Goal: Information Seeking & Learning: Learn about a topic

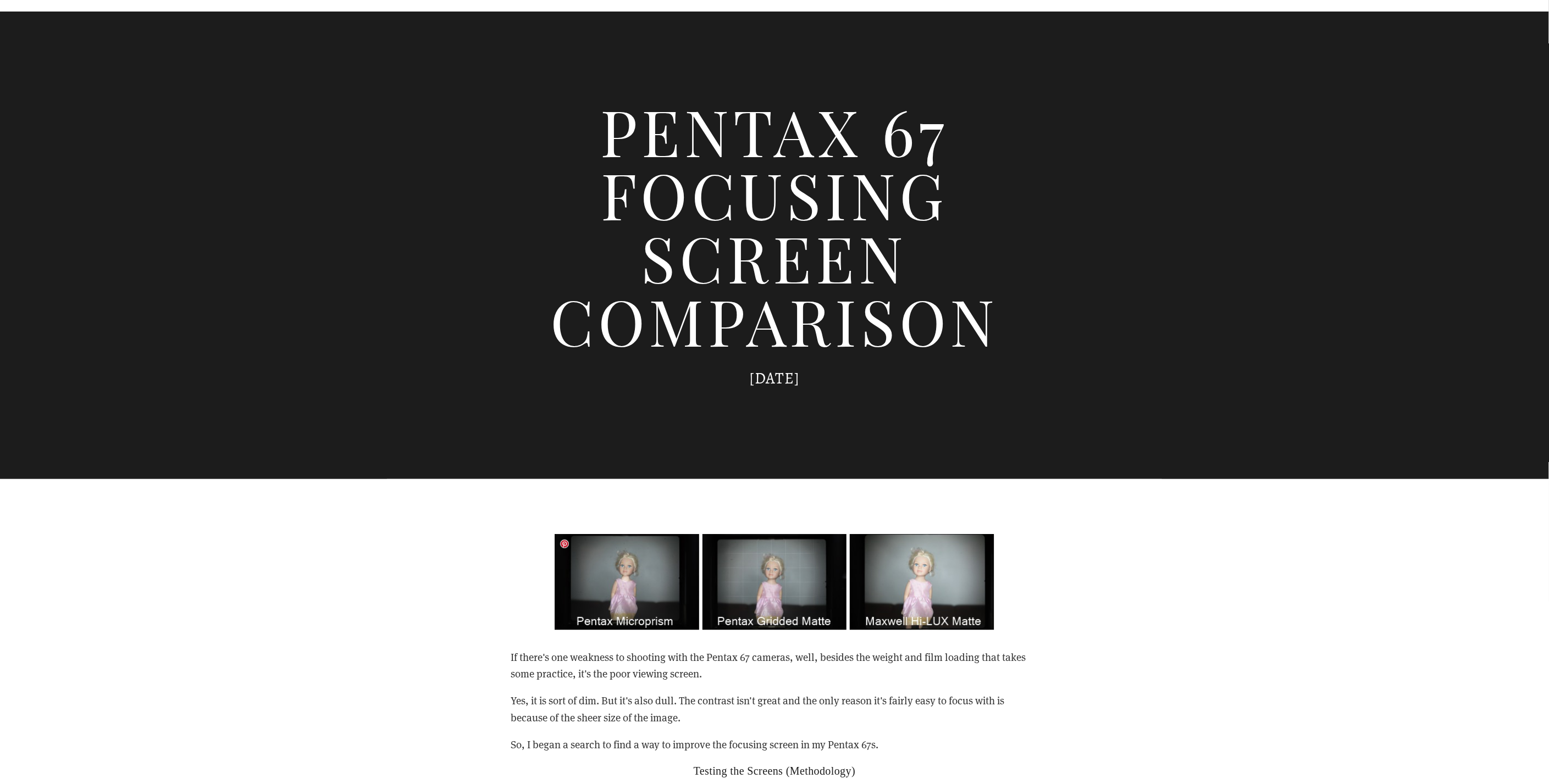
scroll to position [183, 0]
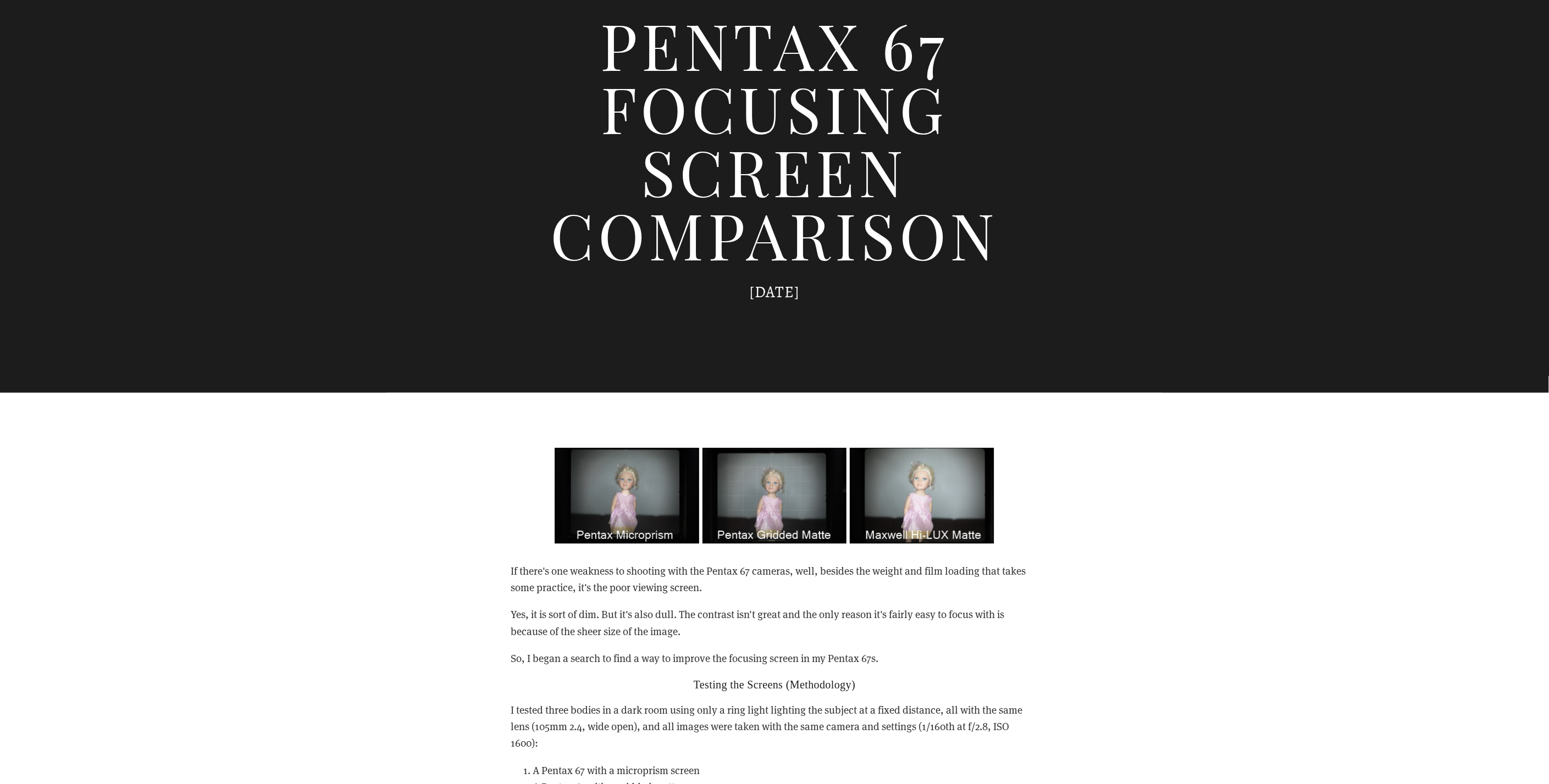
click at [654, 573] on p "If there's one weakness to shooting with the Pentax 67 cameras, well, besides t…" at bounding box center [775, 580] width 528 height 34
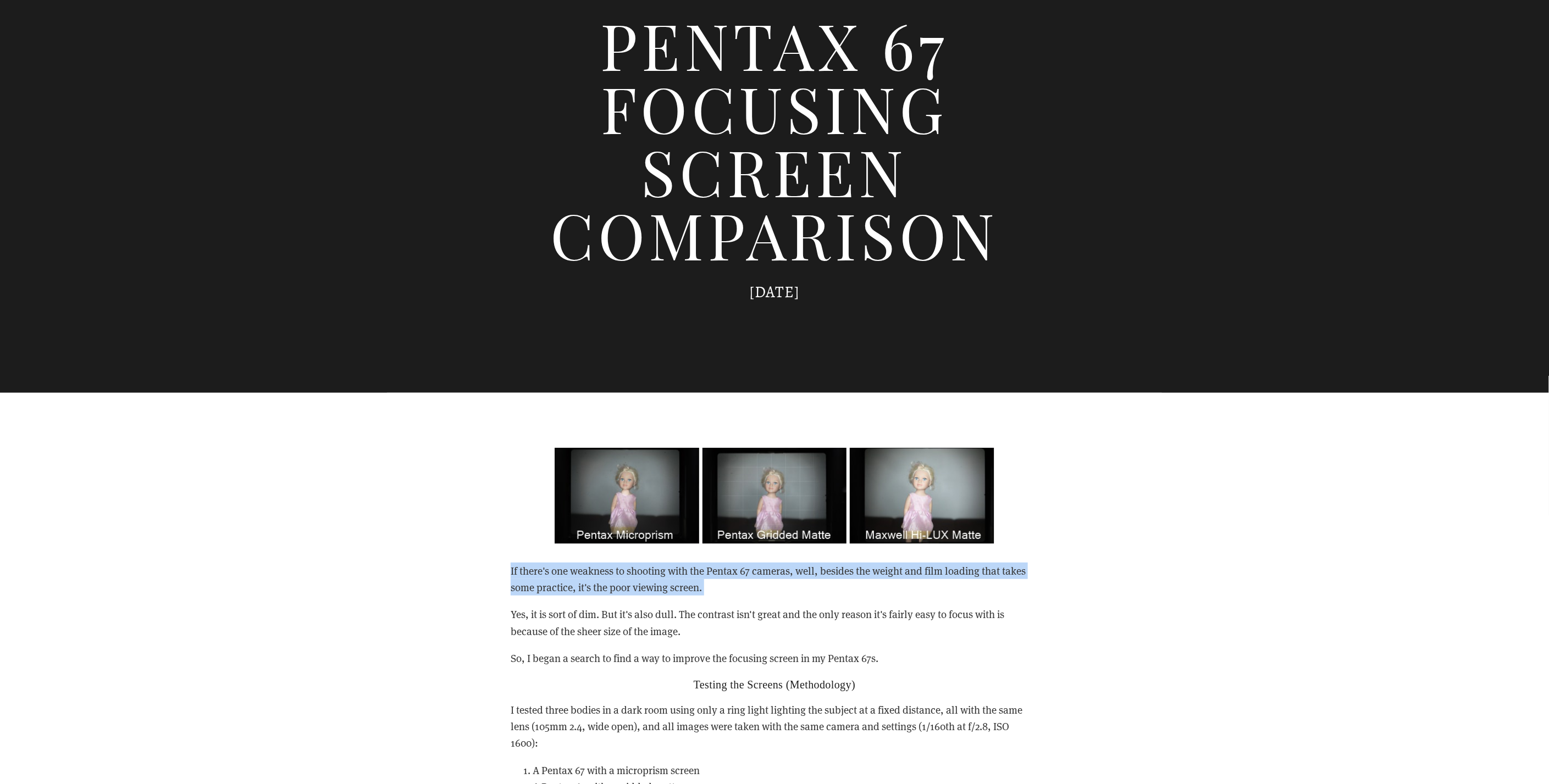
click at [654, 573] on p "If there's one weakness to shooting with the Pentax 67 cameras, well, besides t…" at bounding box center [775, 580] width 528 height 34
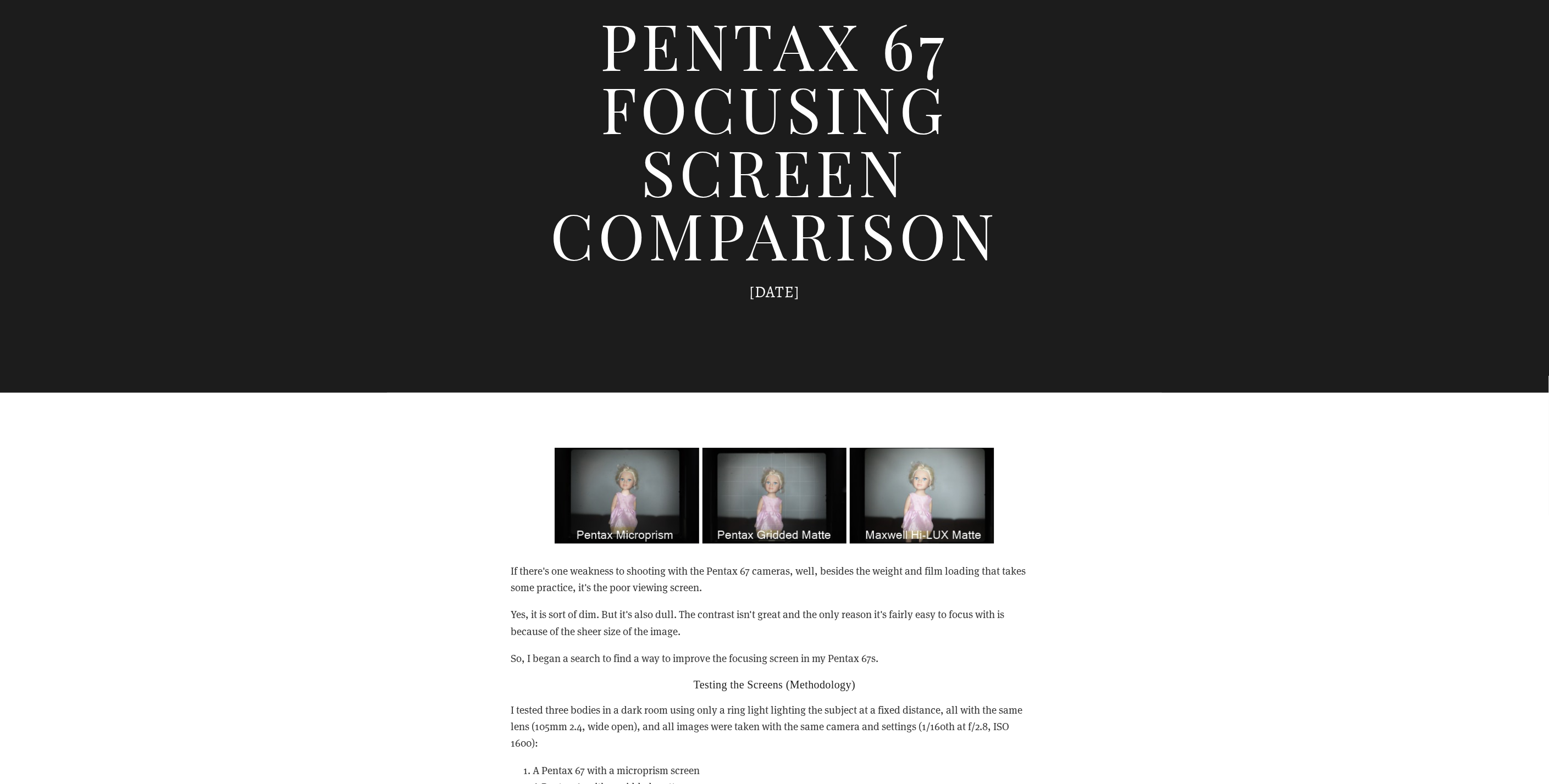
drag, startPoint x: 654, startPoint y: 573, endPoint x: 631, endPoint y: 631, distance: 62.4
click at [632, 631] on p "Yes, it is sort of dim. But it's also dull. The contrast isn't great and the on…" at bounding box center [775, 623] width 528 height 34
click at [631, 631] on p "Yes, it is sort of dim. But it's also dull. The contrast isn't great and the on…" at bounding box center [775, 623] width 528 height 34
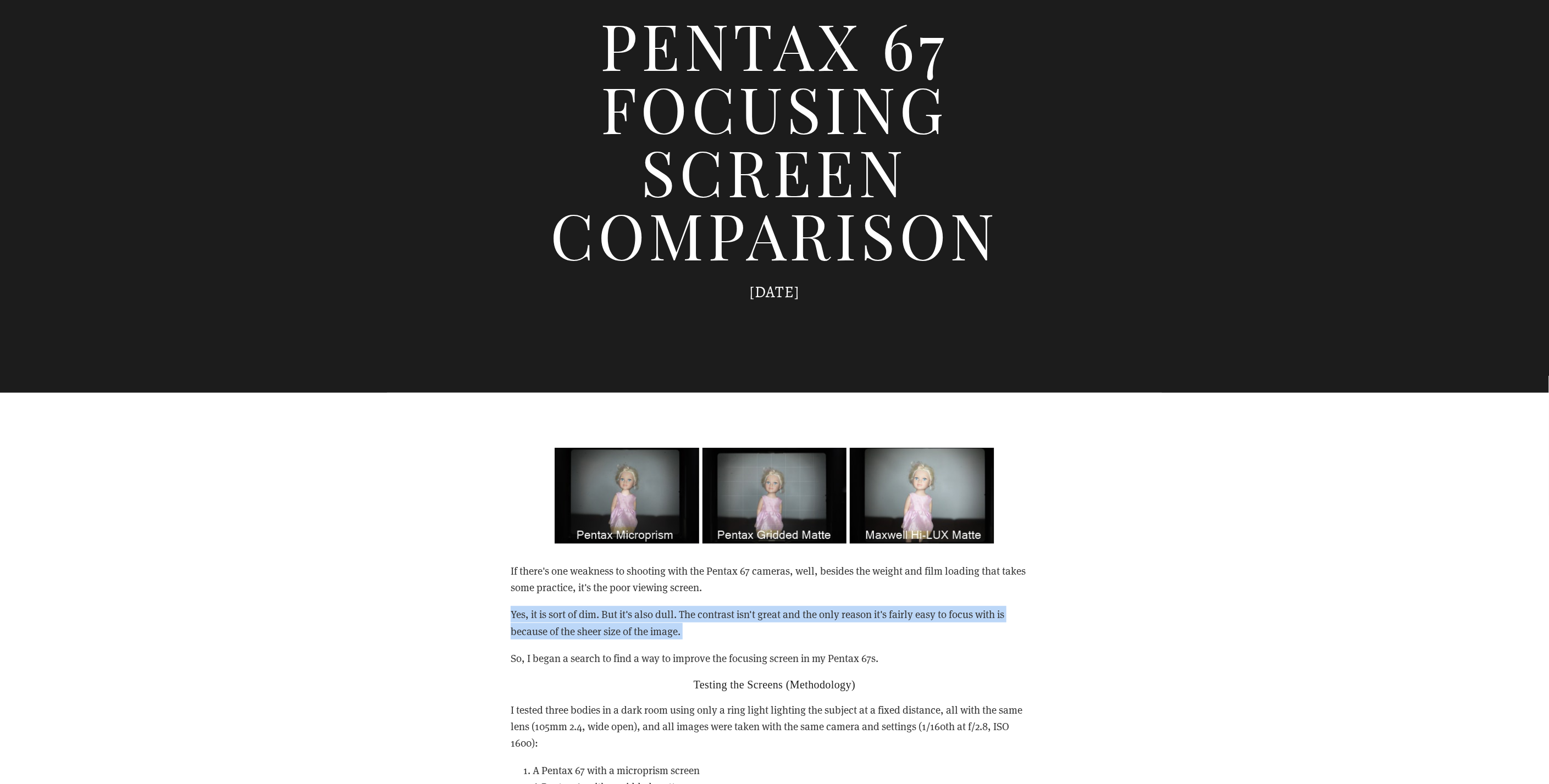
click at [631, 631] on p "Yes, it is sort of dim. But it's also dull. The contrast isn't great and the on…" at bounding box center [775, 623] width 528 height 34
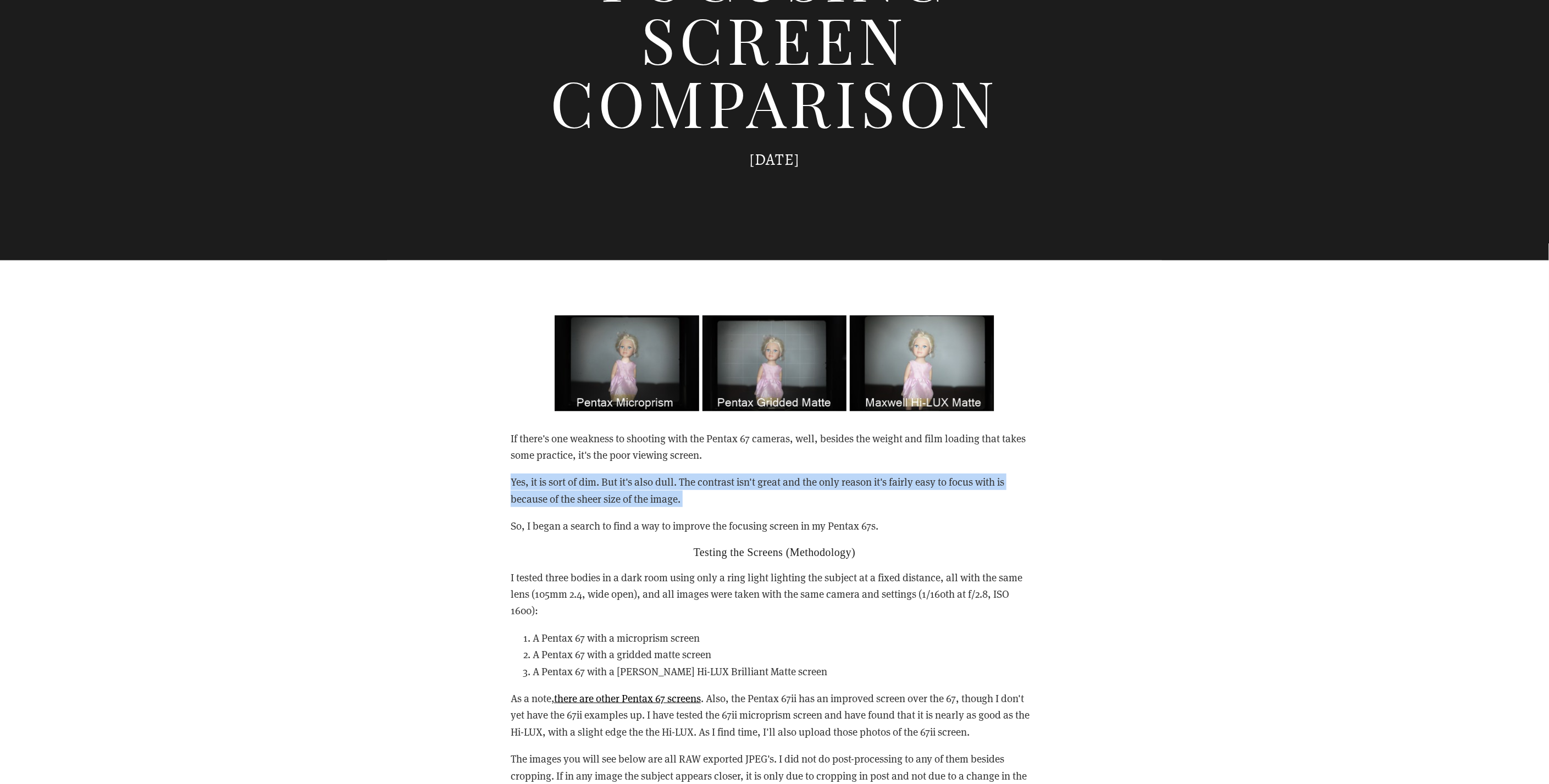
scroll to position [488, 0]
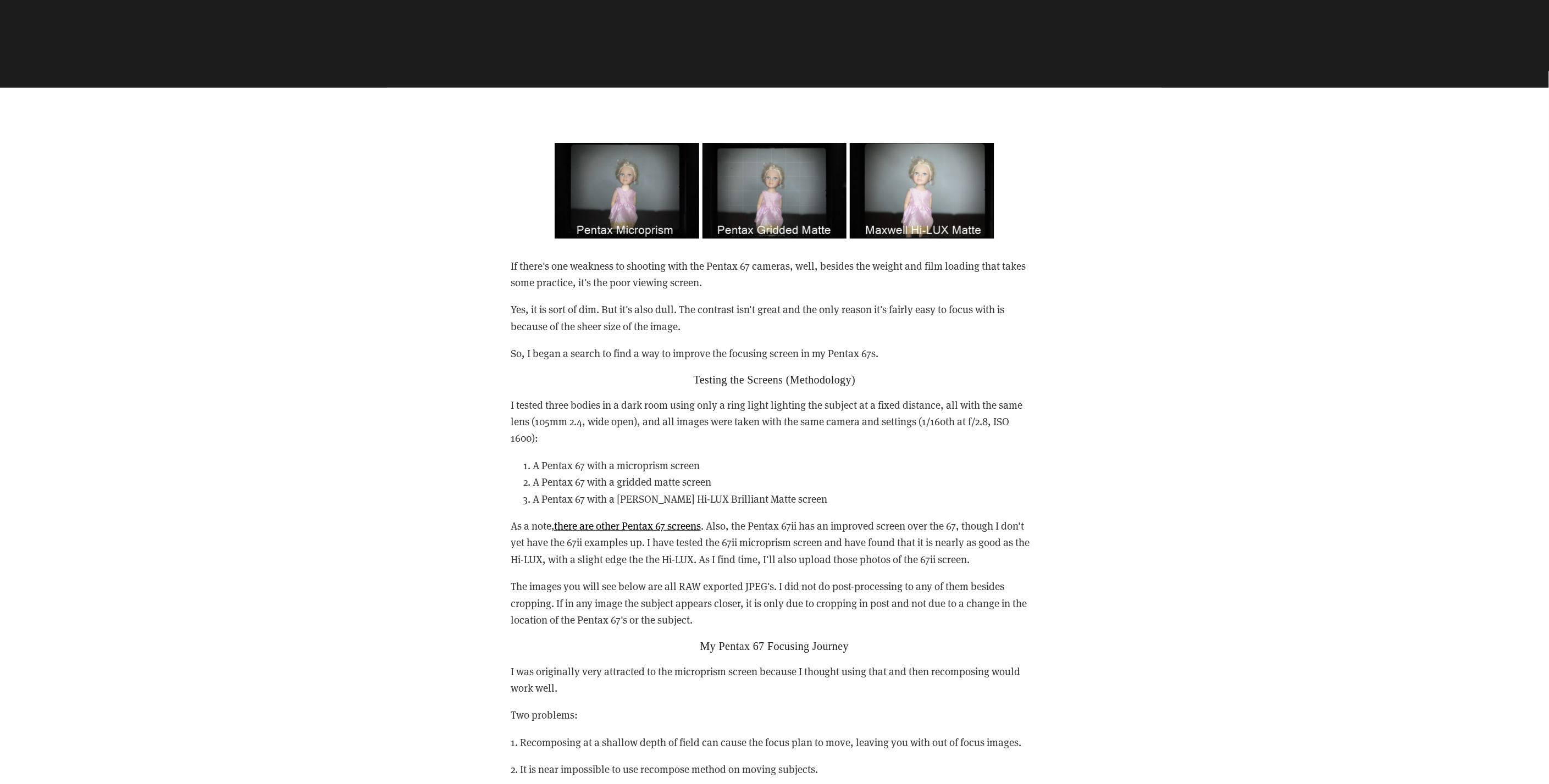
click at [645, 357] on p "So, I began a search to find a way to improve the focusing screen in my Pentax …" at bounding box center [775, 353] width 528 height 16
click at [644, 357] on p "So, I began a search to find a way to improve the focusing screen in my Pentax …" at bounding box center [775, 353] width 528 height 16
drag, startPoint x: 644, startPoint y: 357, endPoint x: 634, endPoint y: 402, distance: 46.1
click at [634, 402] on p "I tested three bodies in a dark room using only a ring light lighting the subje…" at bounding box center [775, 421] width 528 height 50
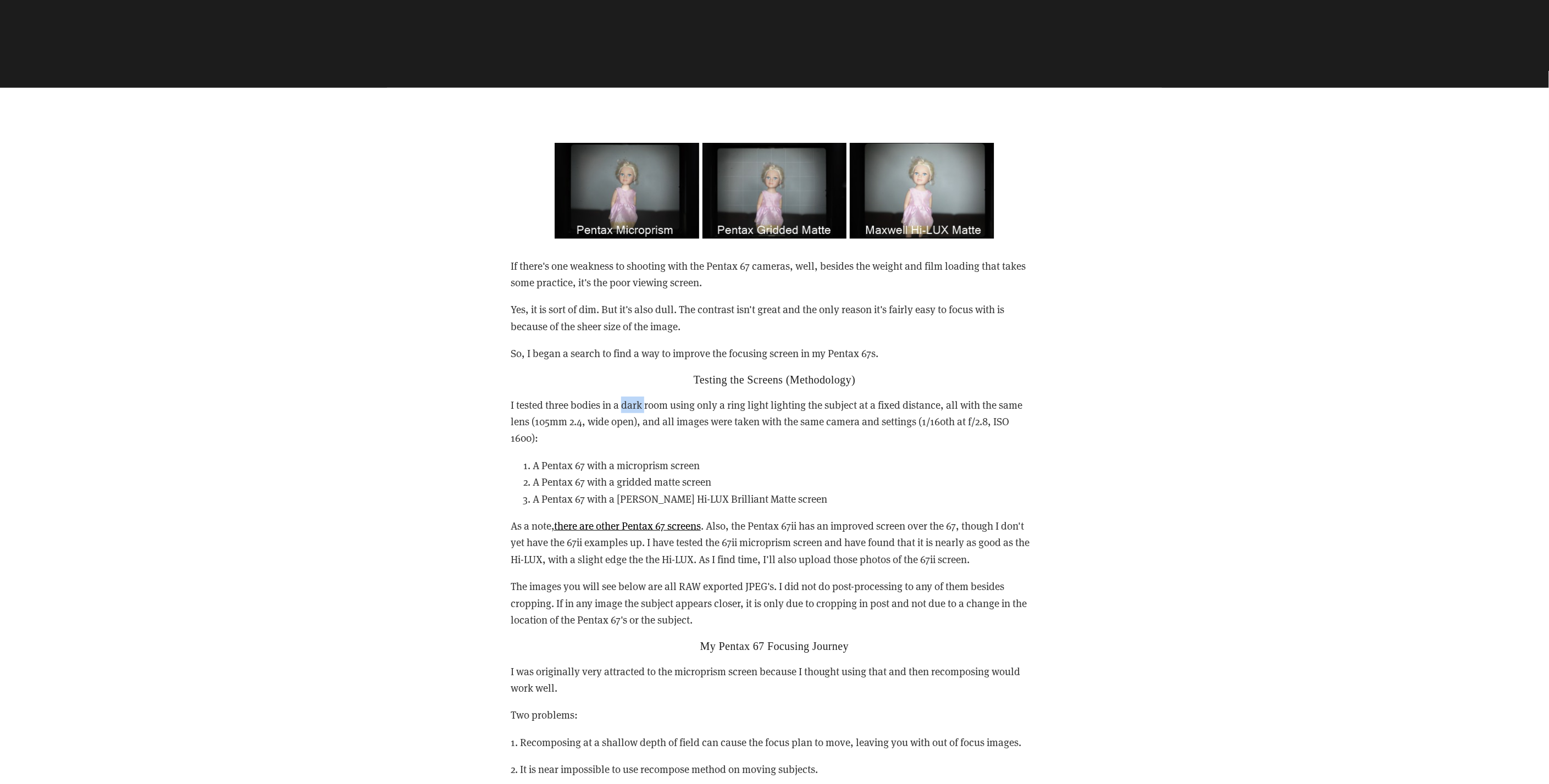
click at [634, 402] on p "I tested three bodies in a dark room using only a ring light lighting the subje…" at bounding box center [775, 421] width 528 height 50
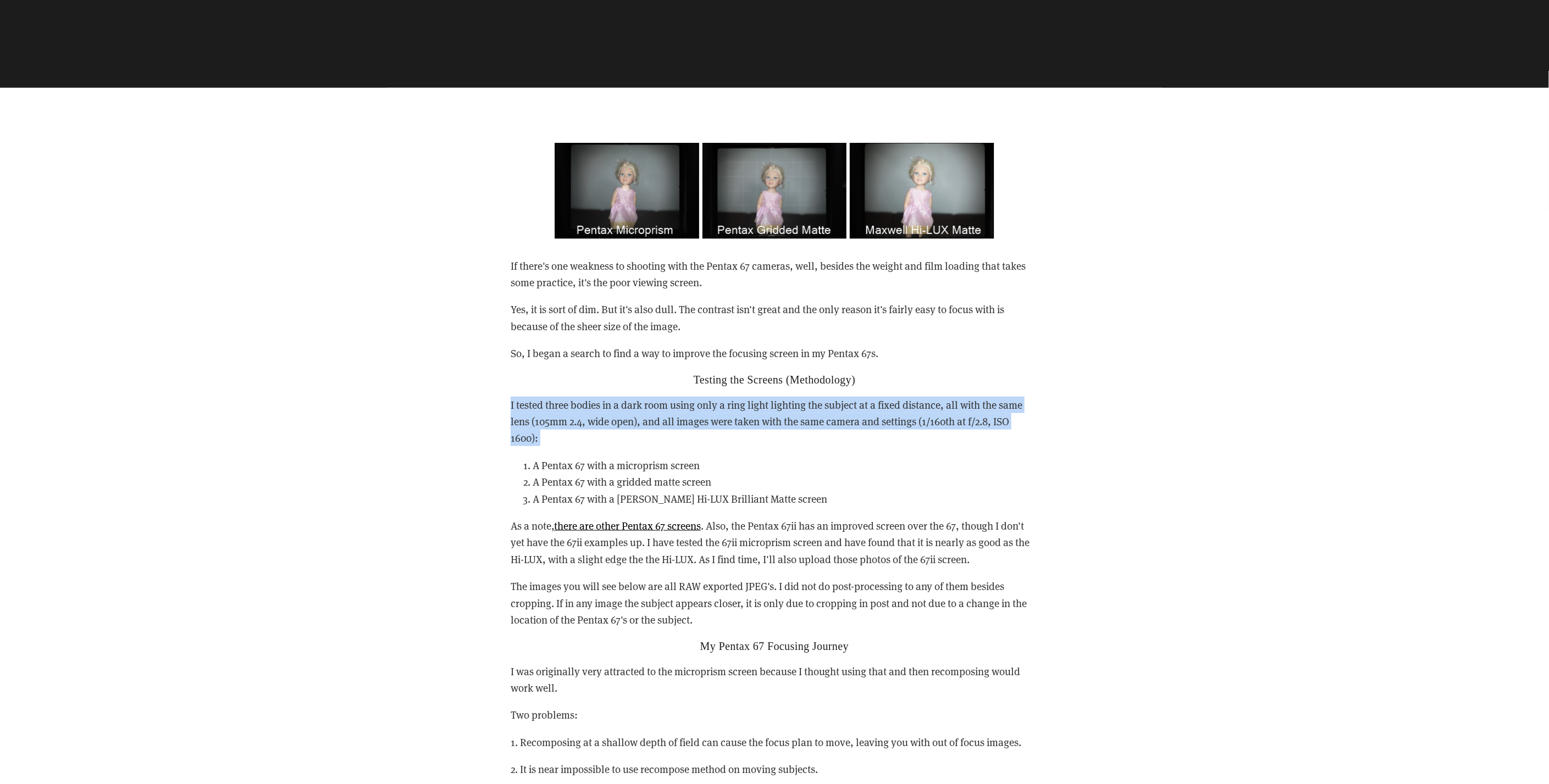
click at [634, 402] on p "I tested three bodies in a dark room using only a ring light lighting the subje…" at bounding box center [775, 421] width 528 height 50
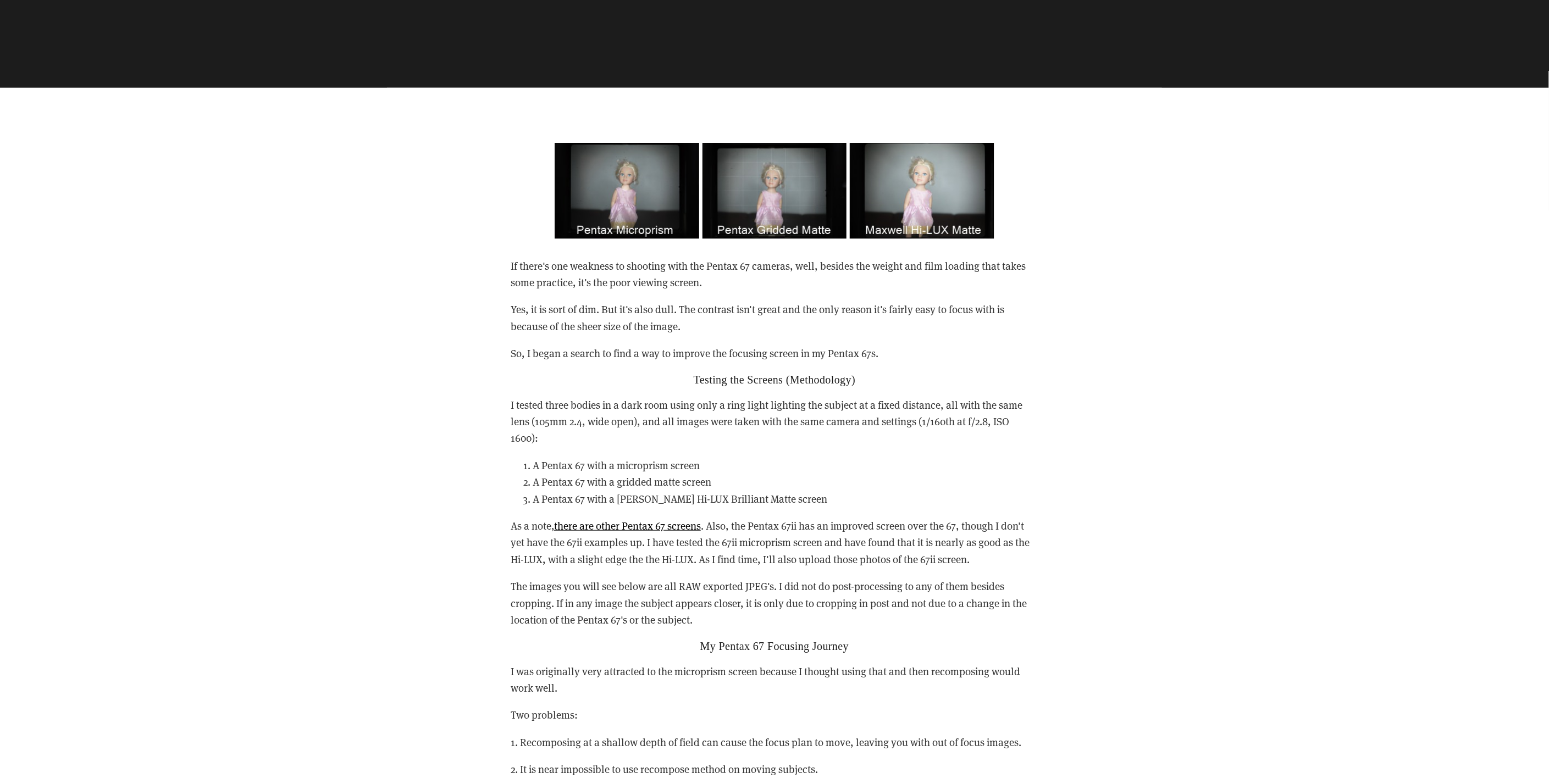
drag, startPoint x: 634, startPoint y: 402, endPoint x: 649, endPoint y: 471, distance: 70.6
click at [649, 471] on li "A Pentax 67 with a microprism screen" at bounding box center [785, 465] width 506 height 16
click at [651, 484] on li "A Pentax 67 with a gridded matte screen" at bounding box center [785, 482] width 506 height 16
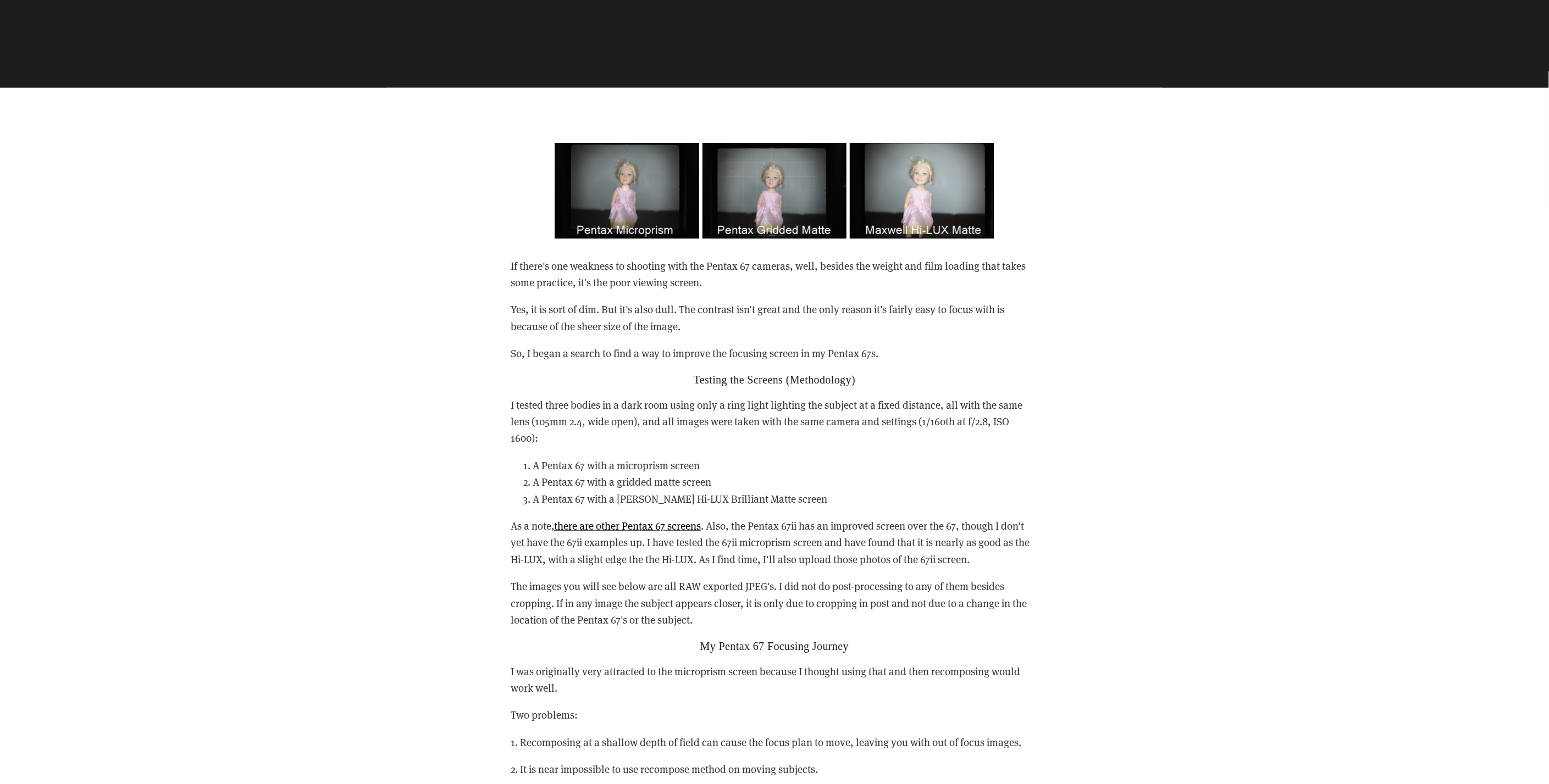
drag, startPoint x: 651, startPoint y: 484, endPoint x: 654, endPoint y: 503, distance: 19.2
click at [654, 503] on li "A Pentax 67 with a [PERSON_NAME] Hi-LUX Brilliant Matte screen" at bounding box center [785, 498] width 506 height 16
click at [672, 538] on p "As a note, there are other Pentax 67 screens . Also, the Pentax 67ii has an imp…" at bounding box center [775, 542] width 528 height 50
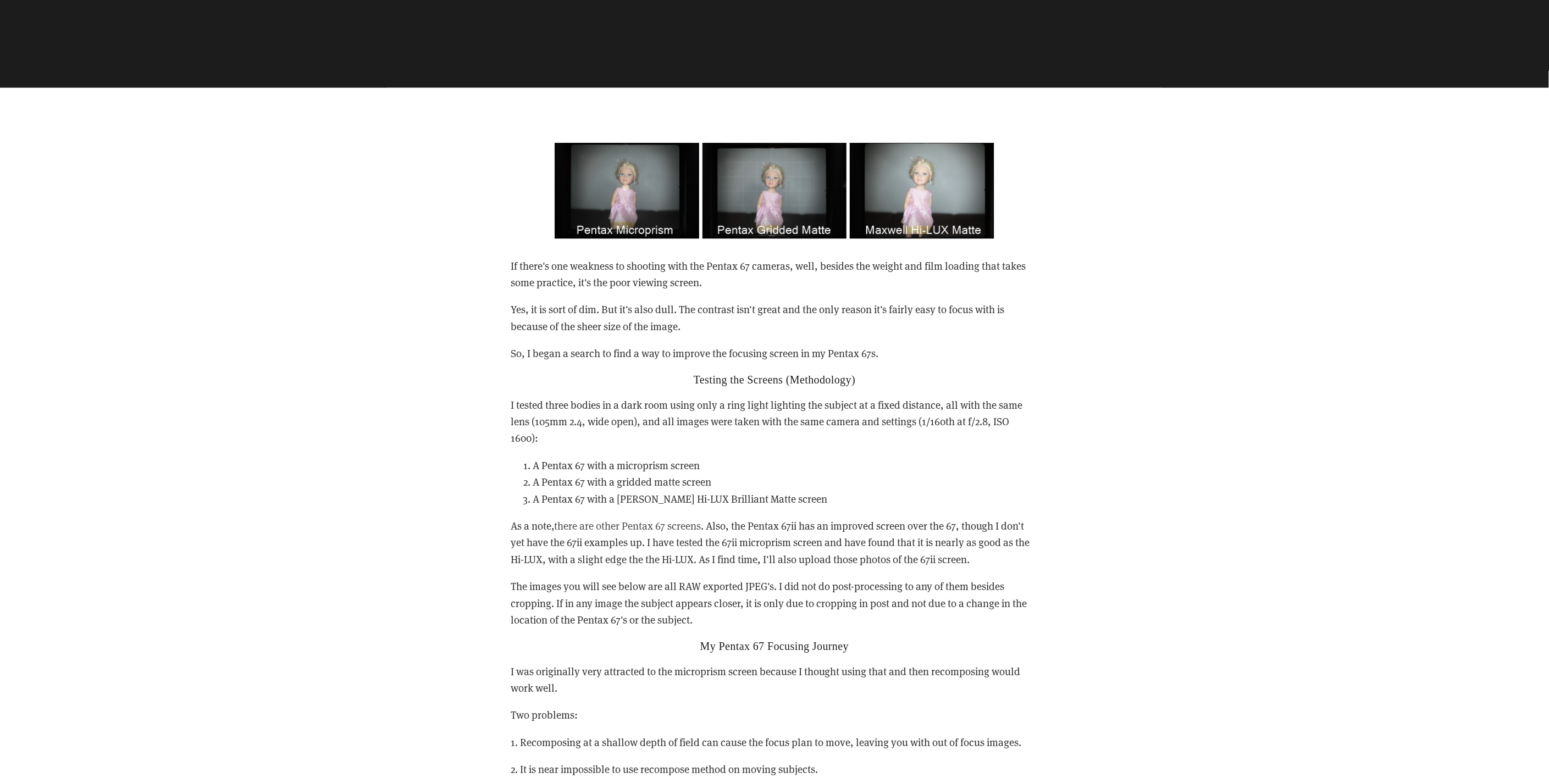
click at [676, 525] on link "there are other Pentax 67 screens" at bounding box center [627, 525] width 147 height 14
drag, startPoint x: 774, startPoint y: 541, endPoint x: 946, endPoint y: 547, distance: 172.1
click at [946, 547] on p "As a note, there are other Pentax 67 screens . Also, the Pentax 67ii has an imp…" at bounding box center [775, 542] width 528 height 50
drag, startPoint x: 554, startPoint y: 548, endPoint x: 666, endPoint y: 544, distance: 112.1
click at [666, 544] on p "As a note, there are other Pentax 67 screens . Also, the Pentax 67ii has an imp…" at bounding box center [775, 542] width 528 height 50
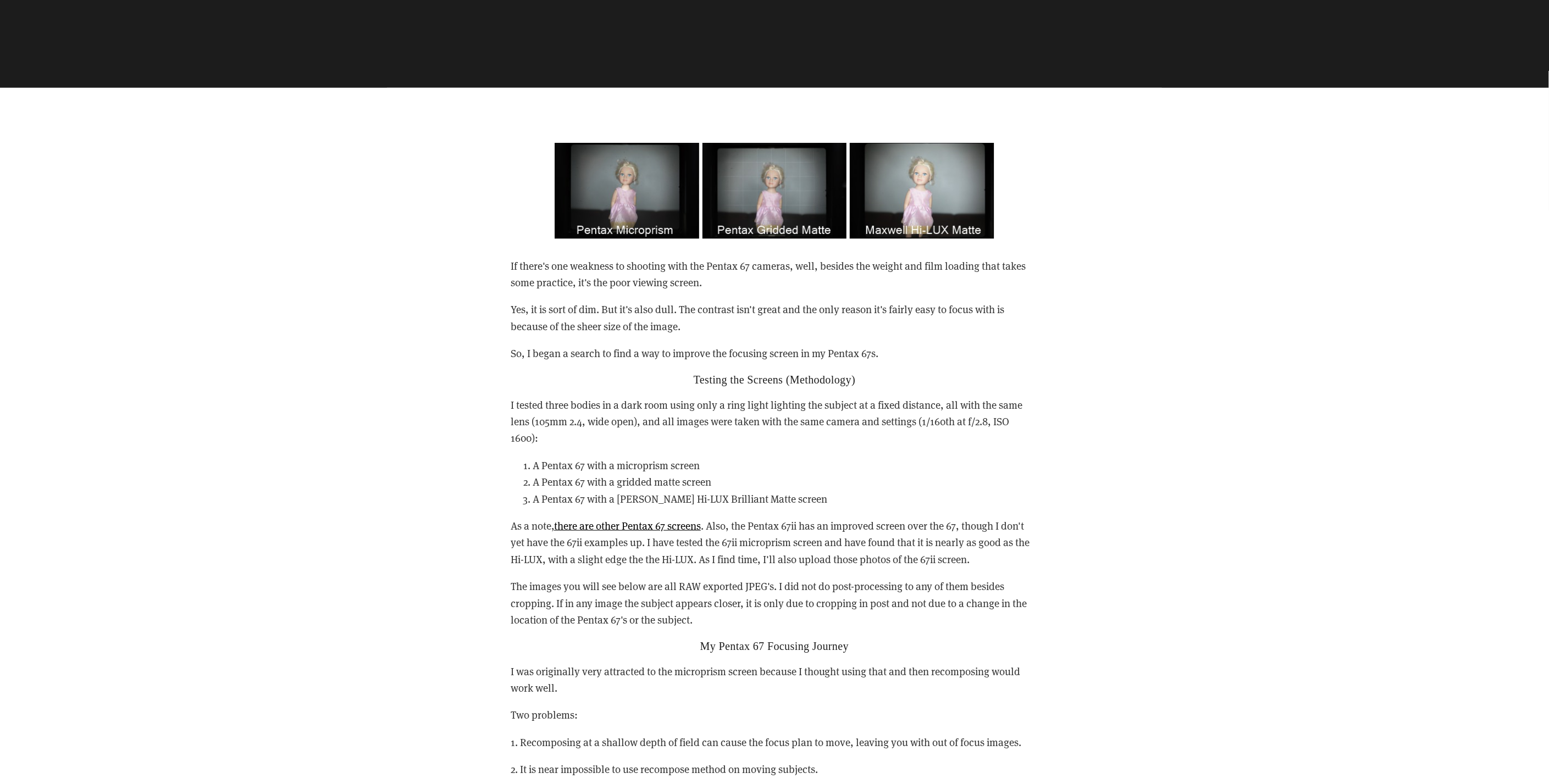
drag, startPoint x: 666, startPoint y: 544, endPoint x: 718, endPoint y: 545, distance: 52.0
click at [718, 545] on p "As a note, there are other Pentax 67 screens . Also, the Pentax 67ii has an imp…" at bounding box center [775, 542] width 528 height 50
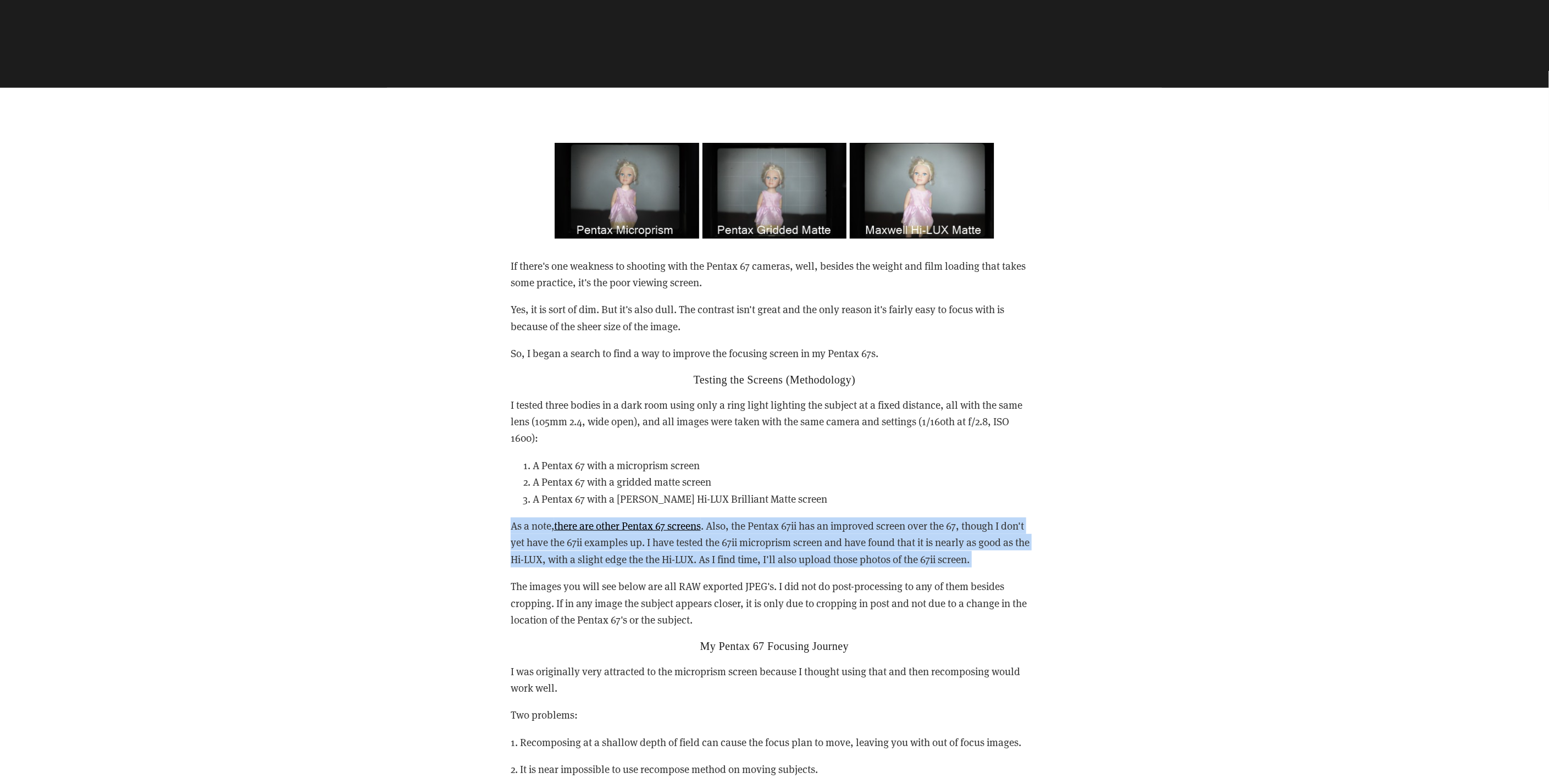
click at [718, 545] on p "As a note, there are other Pentax 67 screens . Also, the Pentax 67ii has an imp…" at bounding box center [775, 542] width 528 height 50
drag, startPoint x: 718, startPoint y: 545, endPoint x: 853, endPoint y: 553, distance: 135.2
click at [853, 553] on p "As a note, there are other Pentax 67 screens . Also, the Pentax 67ii has an imp…" at bounding box center [775, 542] width 528 height 50
click at [835, 546] on p "As a note, there are other Pentax 67 screens . Also, the Pentax 67ii has an imp…" at bounding box center [775, 542] width 528 height 50
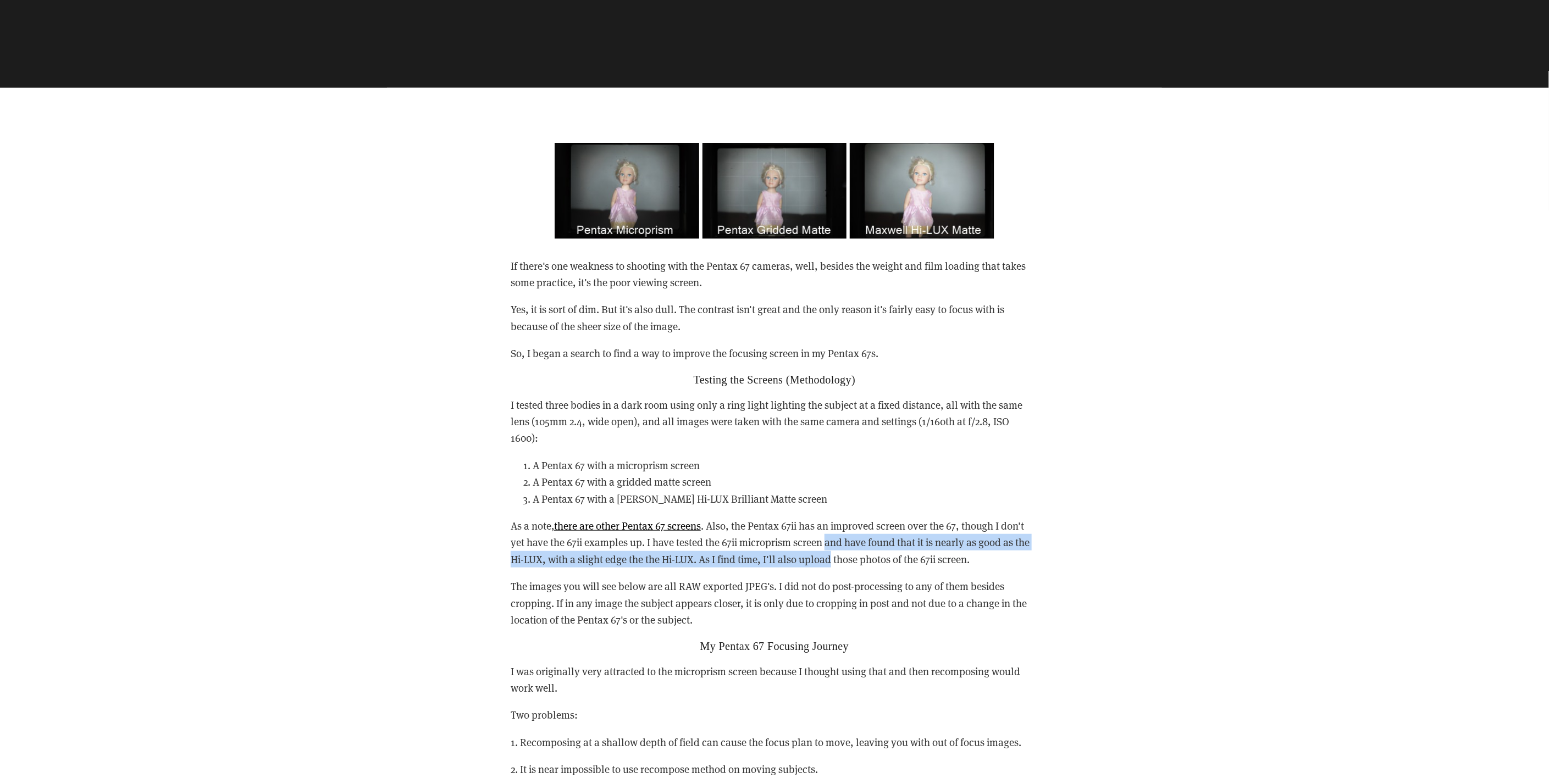
drag, startPoint x: 835, startPoint y: 546, endPoint x: 812, endPoint y: 562, distance: 28.0
click at [812, 562] on p "As a note, there are other Pentax 67 screens . Also, the Pentax 67ii has an imp…" at bounding box center [775, 542] width 528 height 50
drag, startPoint x: 812, startPoint y: 562, endPoint x: 865, endPoint y: 560, distance: 53.0
click at [865, 560] on p "As a note, there are other Pentax 67 screens . Also, the Pentax 67ii has an imp…" at bounding box center [775, 542] width 528 height 50
drag, startPoint x: 713, startPoint y: 557, endPoint x: 943, endPoint y: 559, distance: 230.0
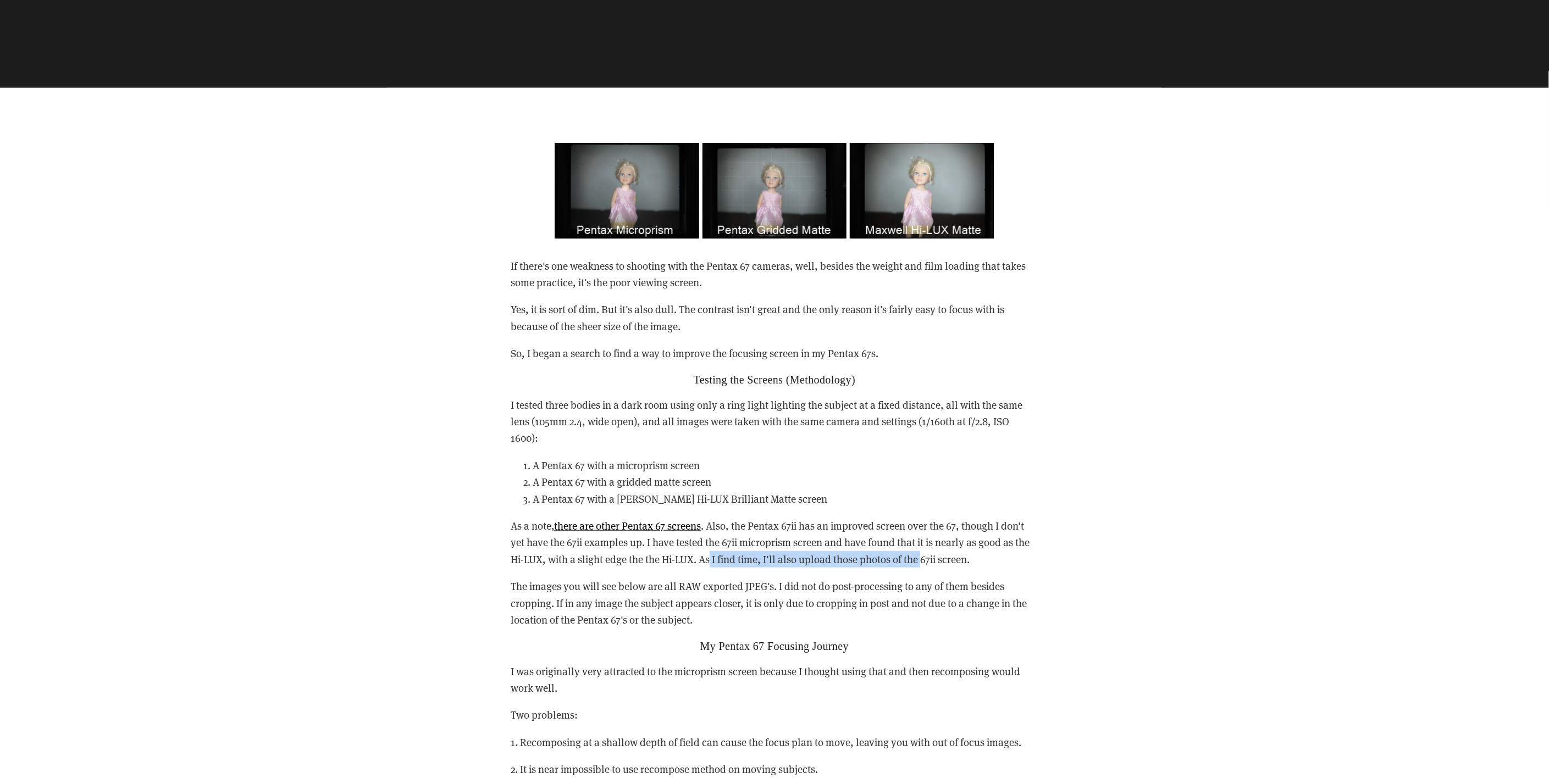
click at [943, 559] on p "As a note, there are other Pentax 67 screens . Also, the Pentax 67ii has an imp…" at bounding box center [775, 542] width 528 height 50
drag, startPoint x: 943, startPoint y: 559, endPoint x: 966, endPoint y: 563, distance: 23.3
click at [966, 563] on p "As a note, there are other Pentax 67 screens . Also, the Pentax 67ii has an imp…" at bounding box center [775, 542] width 528 height 50
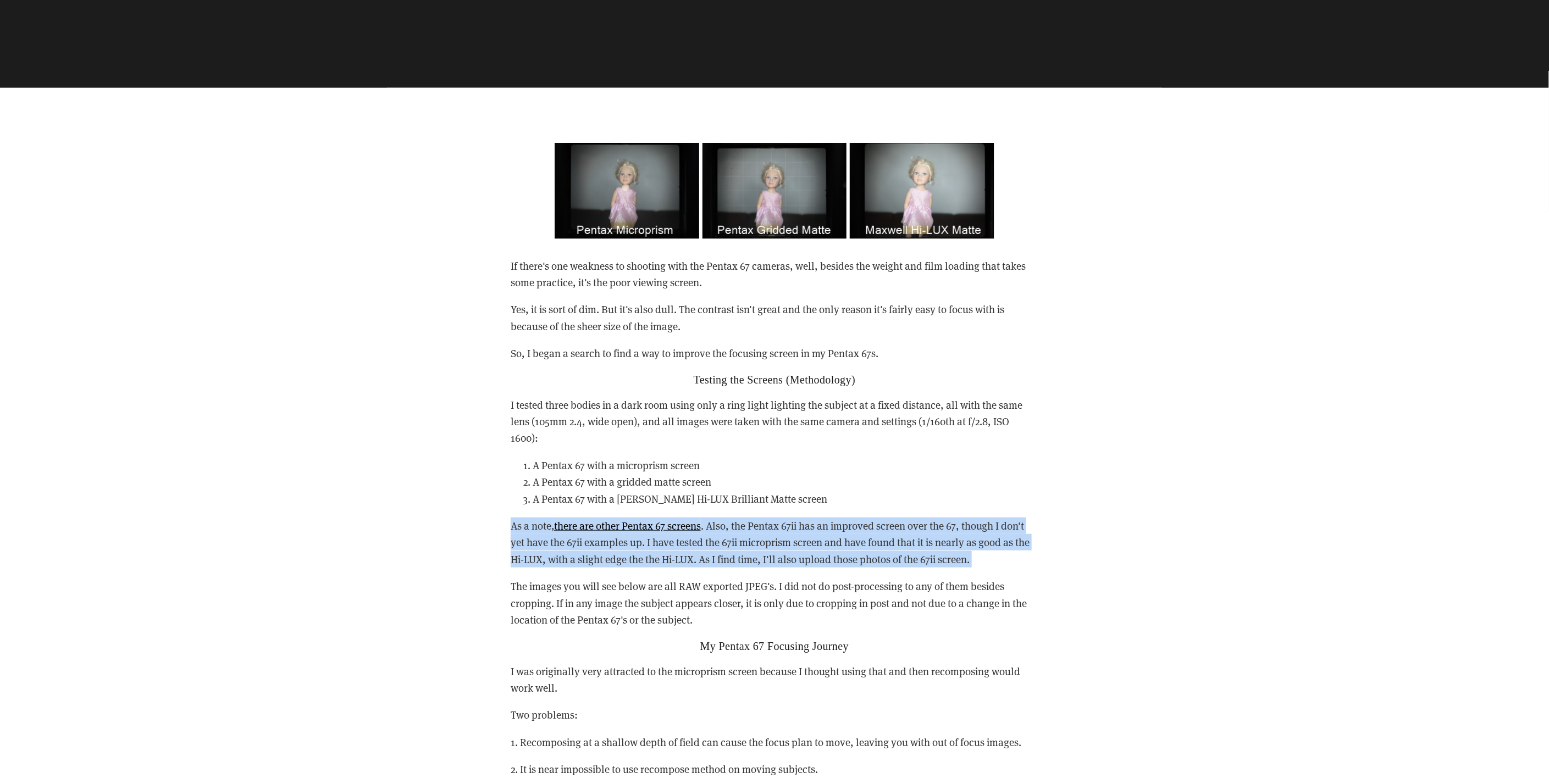
click at [966, 563] on p "As a note, there are other Pentax 67 screens . Also, the Pentax 67ii has an imp…" at bounding box center [775, 542] width 528 height 50
drag, startPoint x: 649, startPoint y: 601, endPoint x: 983, endPoint y: 624, distance: 334.8
click at [983, 624] on p "The images you will see below are all RAW exported JPEG's. I did not do post-pr…" at bounding box center [775, 603] width 528 height 50
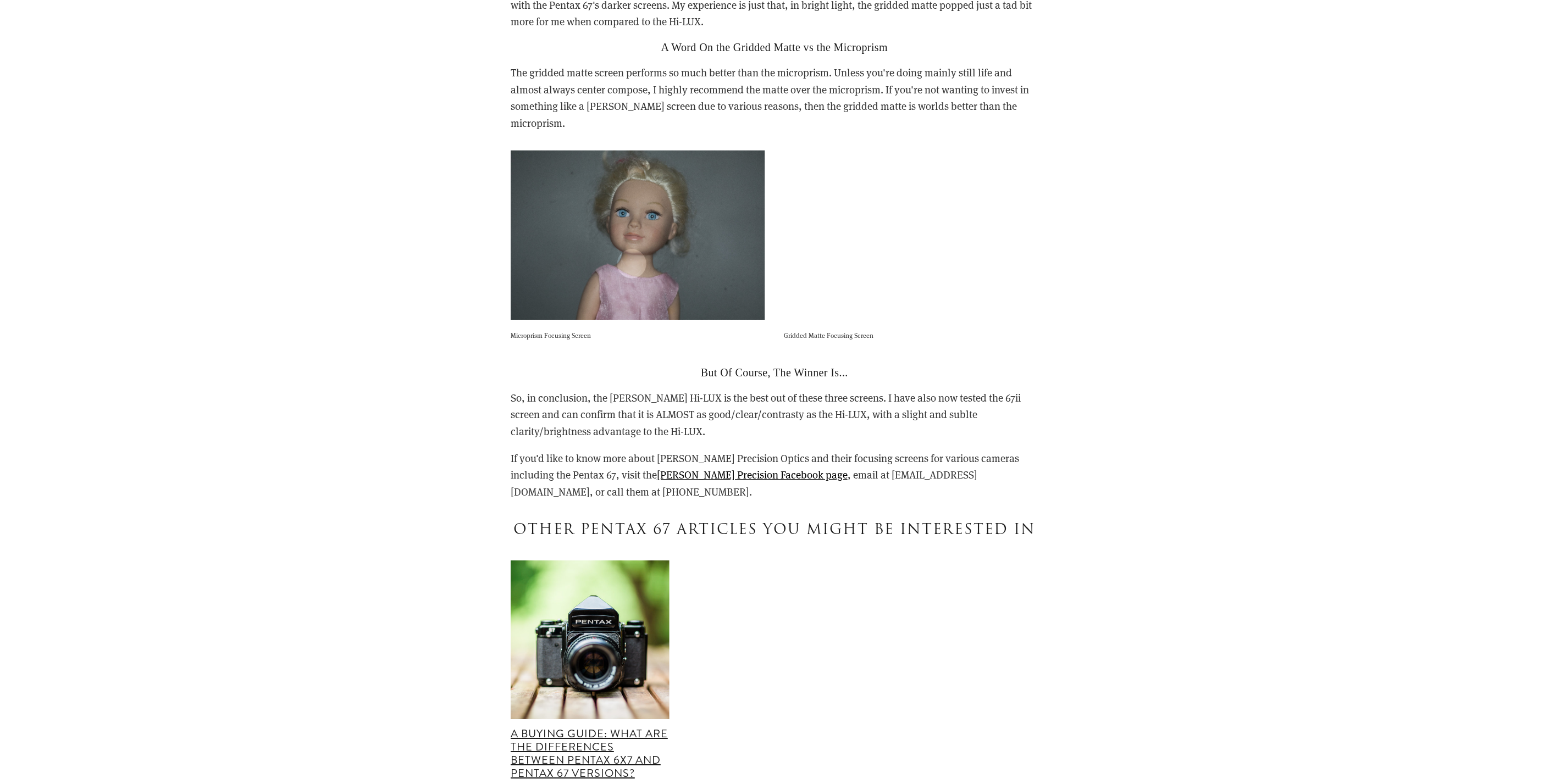
scroll to position [2259, 0]
